Goal: Task Accomplishment & Management: Use online tool/utility

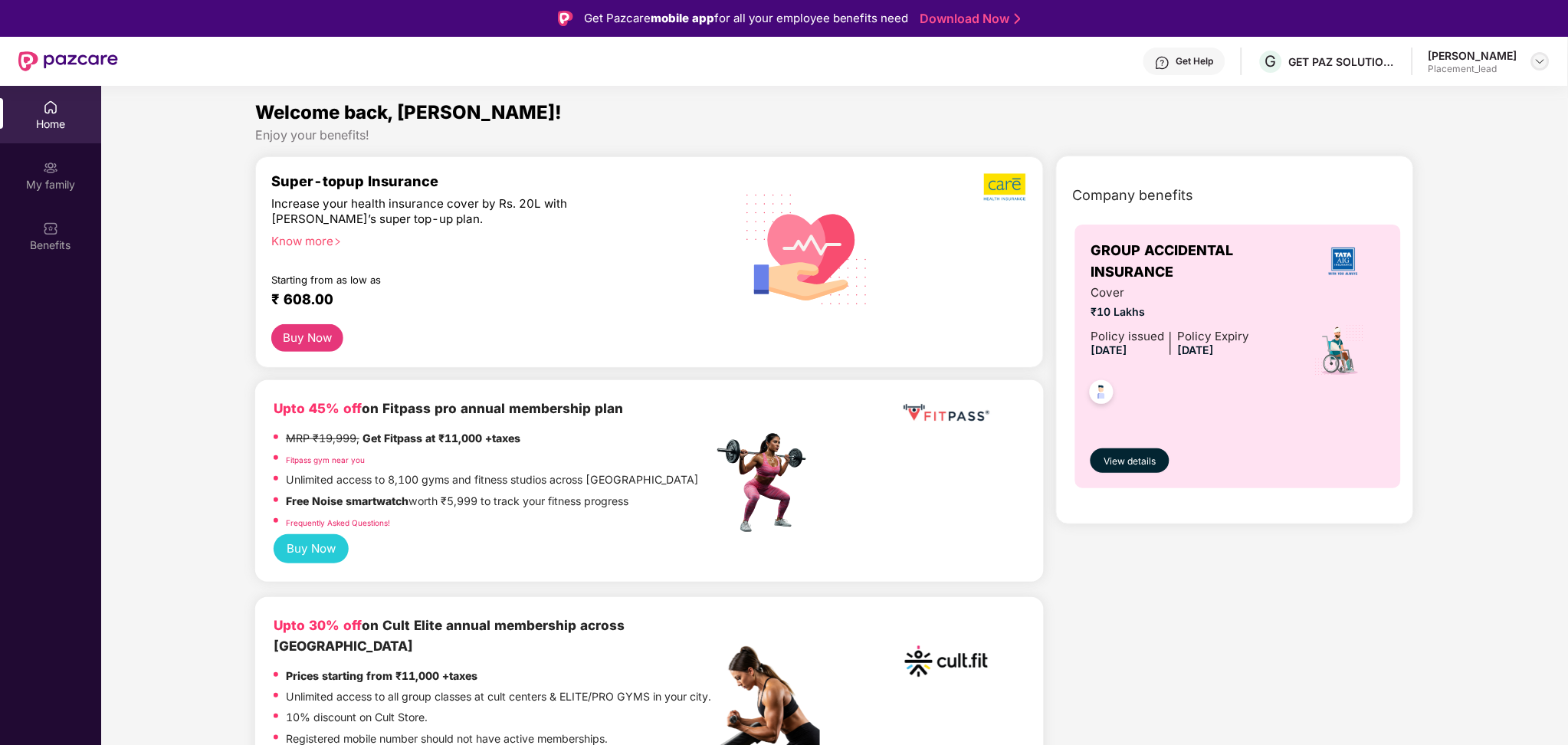
click at [1534, 55] on img at bounding box center [1540, 61] width 12 height 12
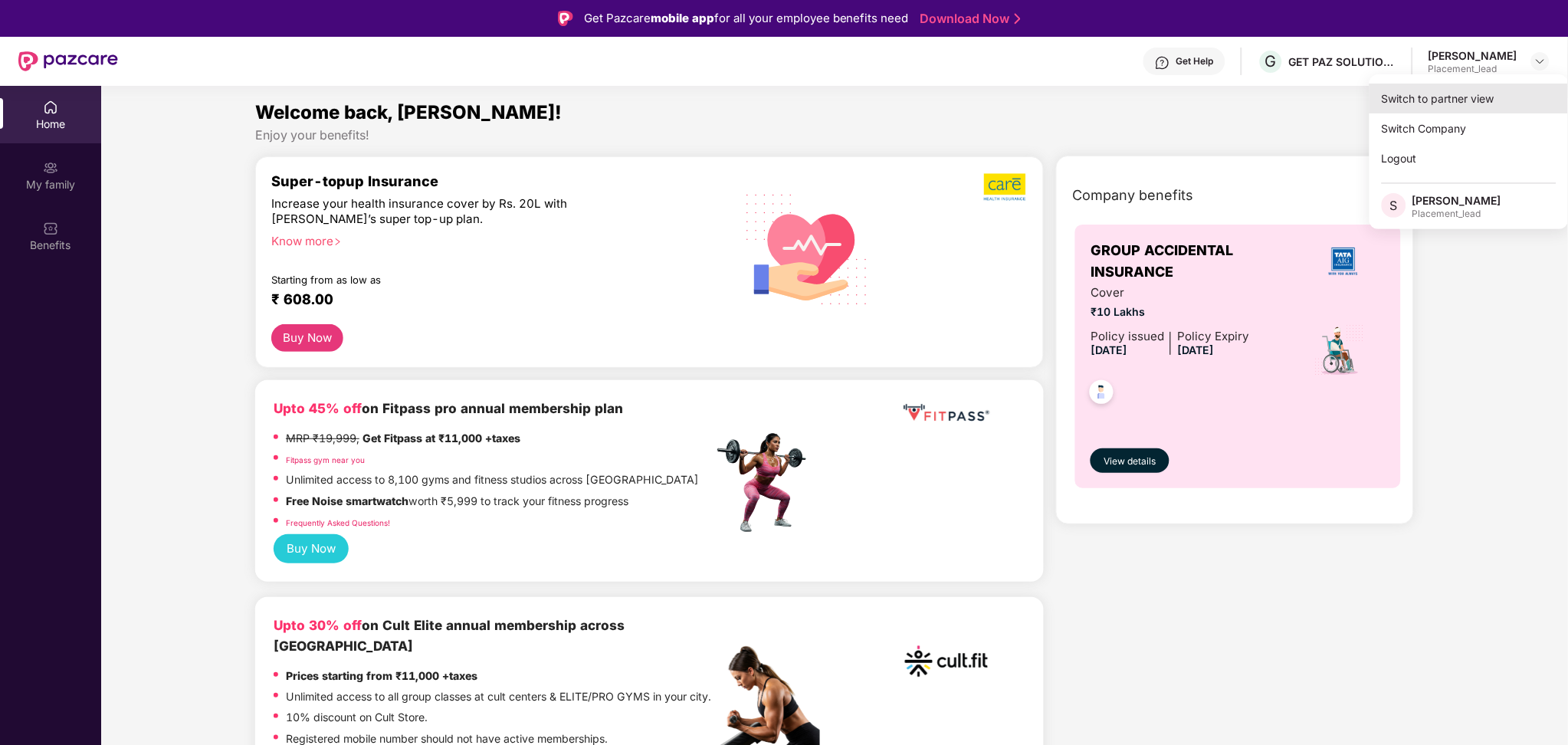
click at [1463, 98] on div "Switch to partner view" at bounding box center [1469, 99] width 199 height 30
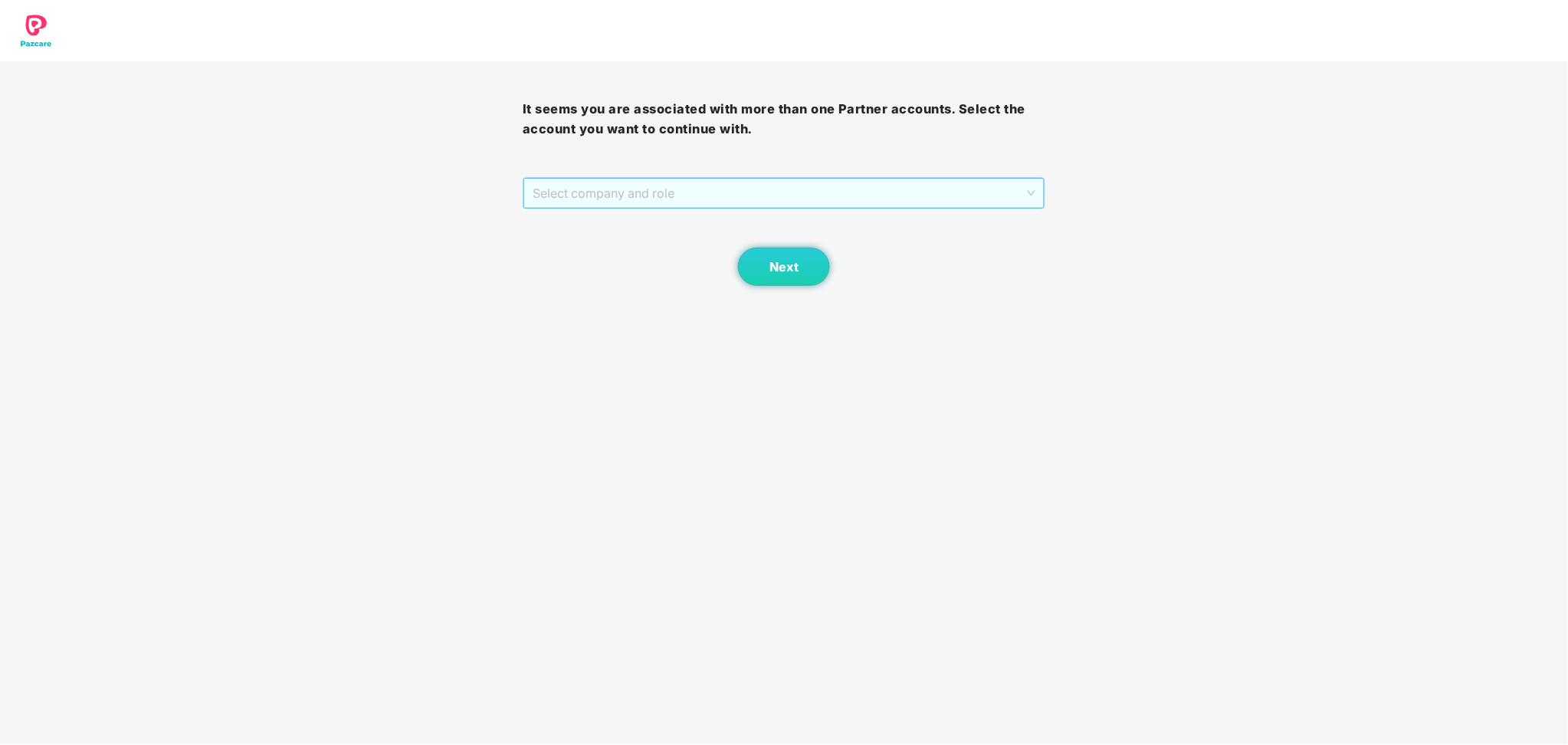
click at [816, 186] on span "Select company and role" at bounding box center [783, 194] width 502 height 29
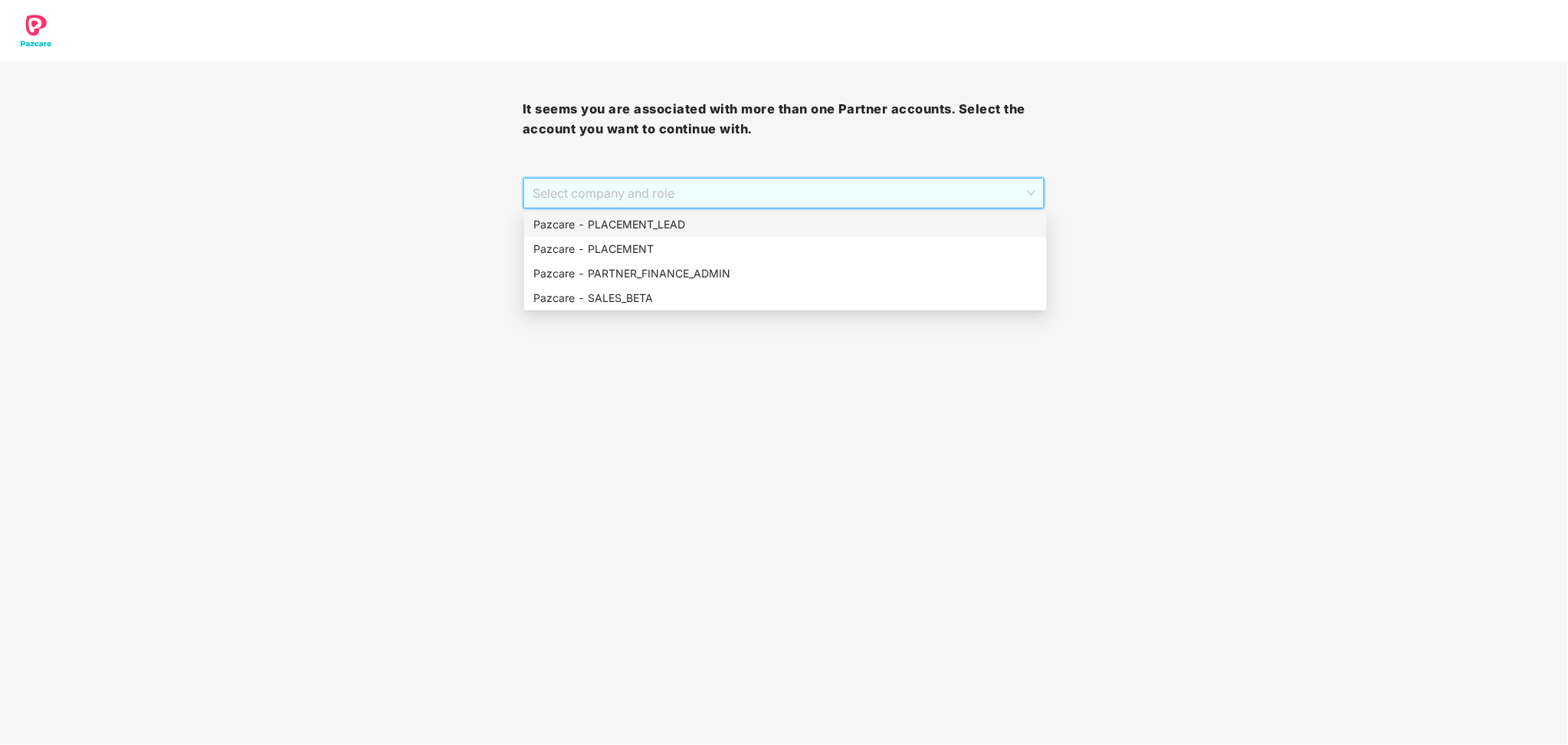
click at [704, 221] on div "Pazcare - PLACEMENT_LEAD" at bounding box center [785, 225] width 504 height 17
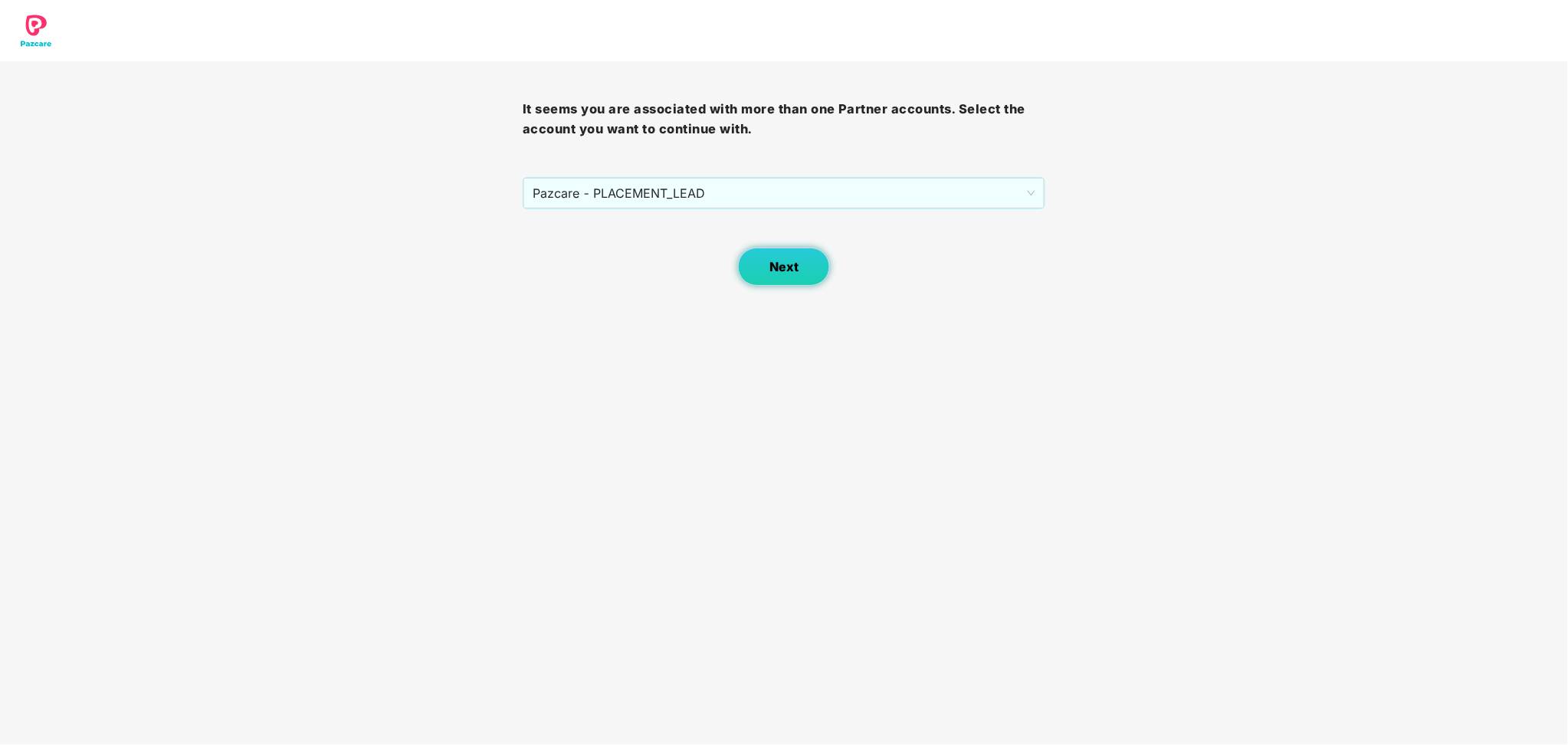
click at [783, 285] on button "Next" at bounding box center [784, 266] width 92 height 38
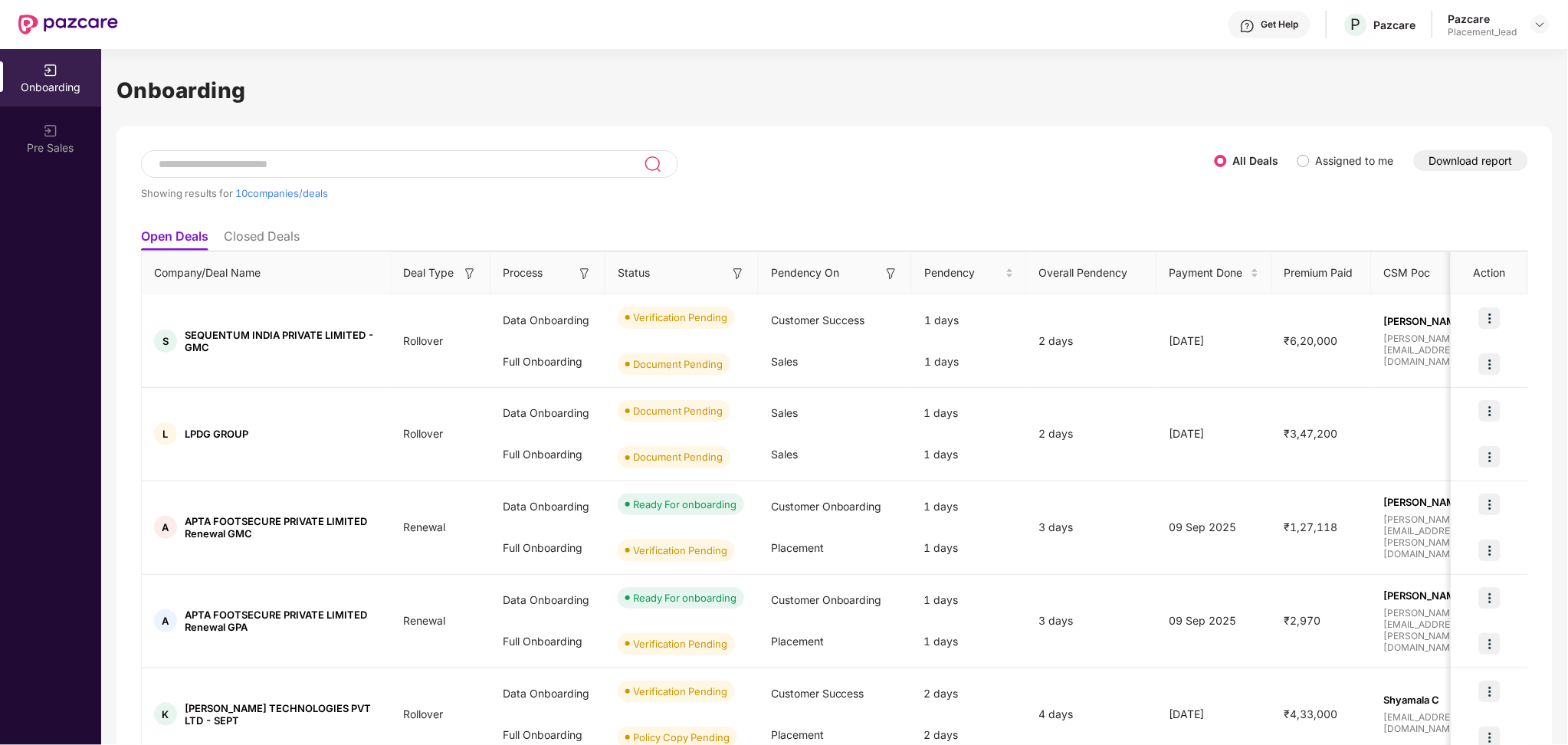
click at [1469, 152] on button "Download report" at bounding box center [1470, 161] width 114 height 21
